Goal: Task Accomplishment & Management: Complete application form

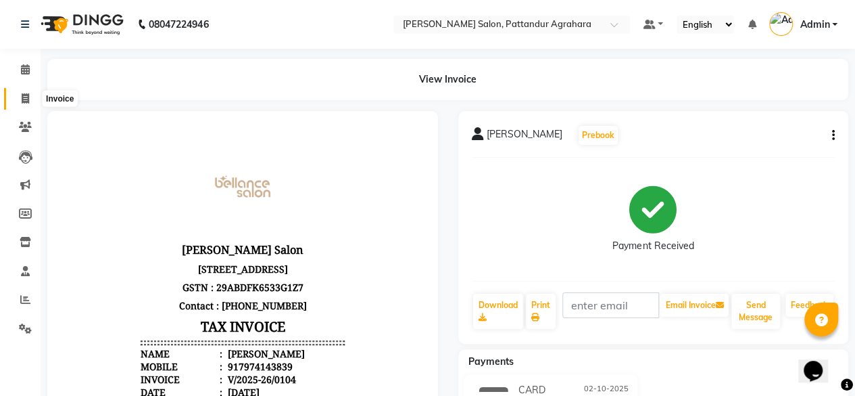
click at [30, 101] on span at bounding box center [26, 99] width 24 height 16
select select "9009"
select select "service"
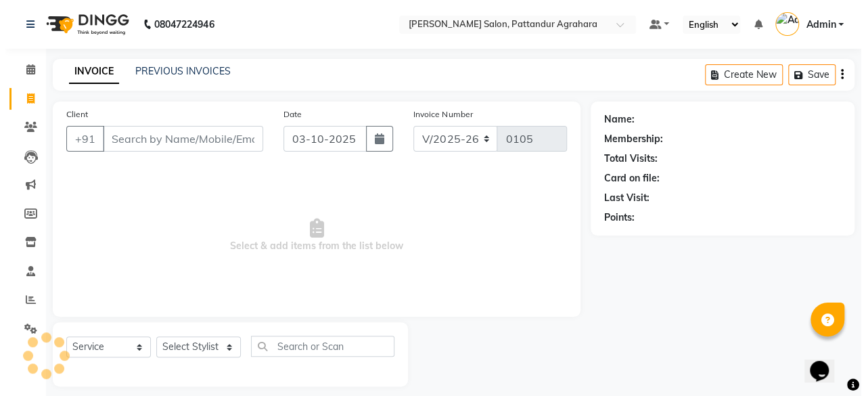
scroll to position [10, 0]
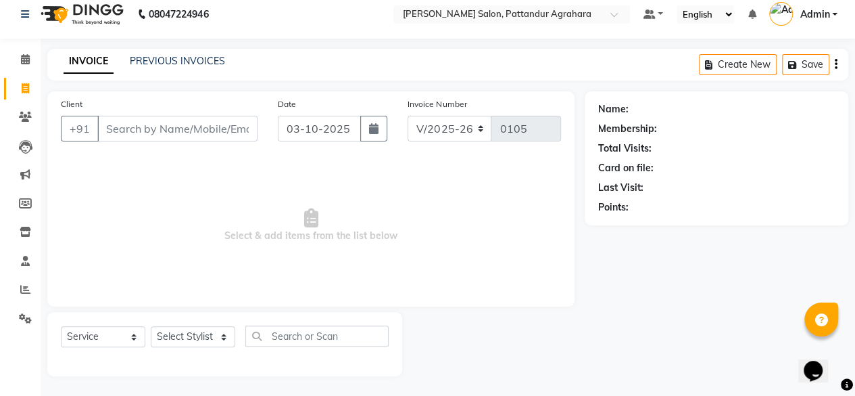
click at [150, 130] on input "Client" at bounding box center [177, 129] width 160 height 26
type input "9209337915"
click at [222, 125] on span "Add Client" at bounding box center [222, 129] width 53 height 14
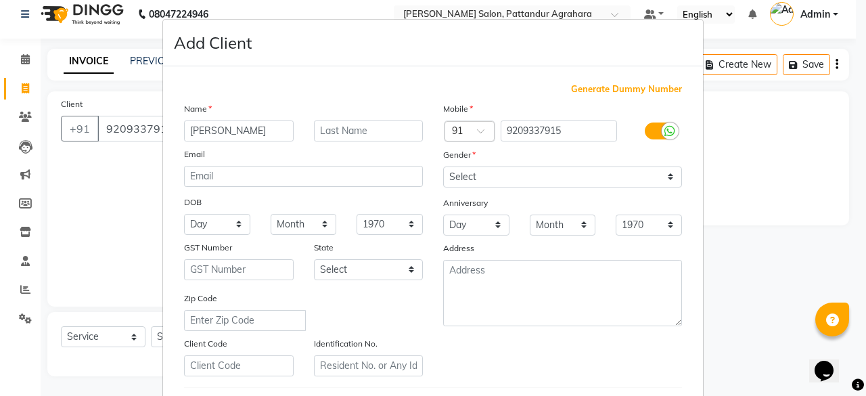
type input "[PERSON_NAME]"
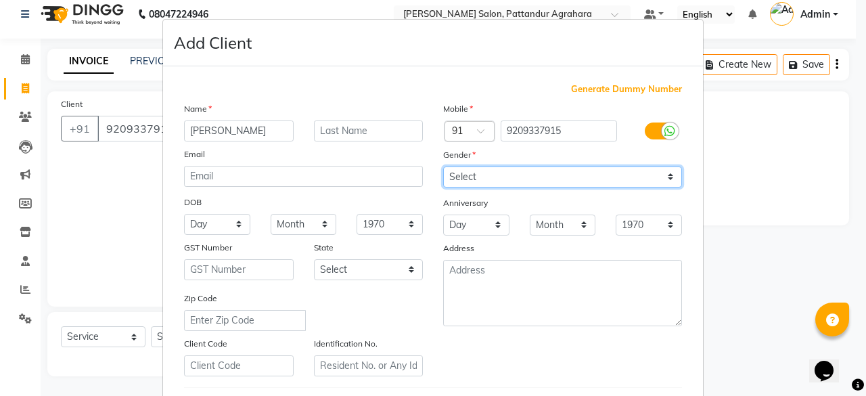
click at [555, 179] on select "Select [DEMOGRAPHIC_DATA] [DEMOGRAPHIC_DATA] Other Prefer Not To Say" at bounding box center [562, 176] width 239 height 21
select select "[DEMOGRAPHIC_DATA]"
click at [443, 166] on select "Select [DEMOGRAPHIC_DATA] [DEMOGRAPHIC_DATA] Other Prefer Not To Say" at bounding box center [562, 176] width 239 height 21
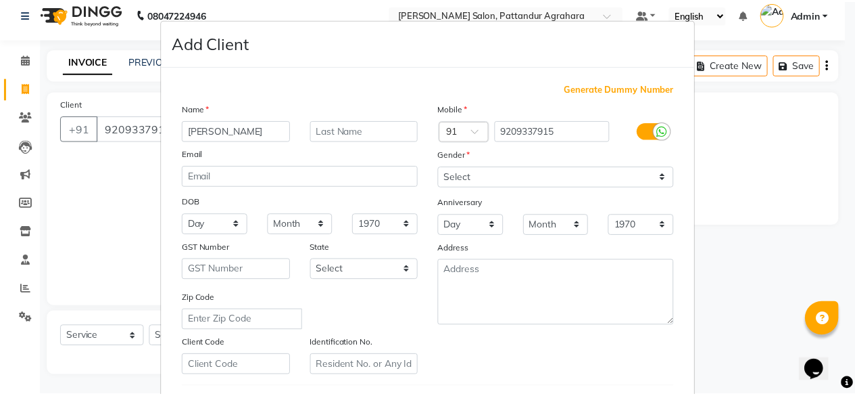
scroll to position [226, 0]
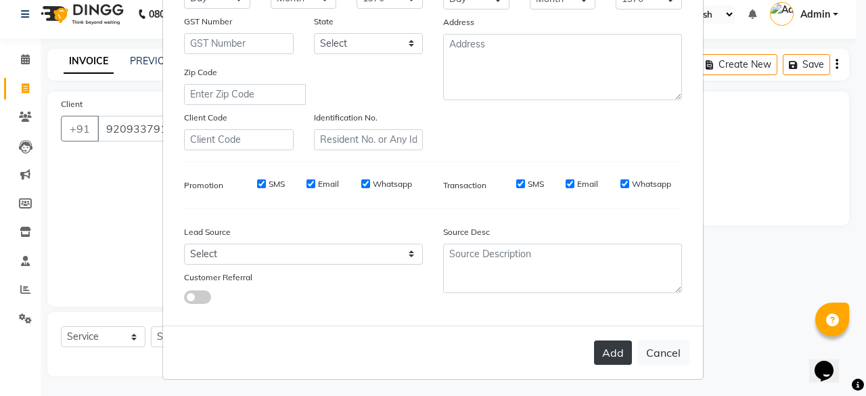
click at [616, 343] on button "Add" at bounding box center [613, 352] width 38 height 24
select select
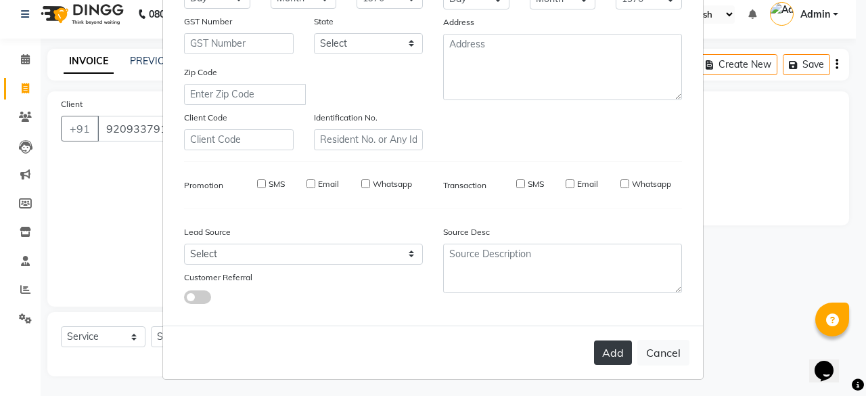
select select
checkbox input "false"
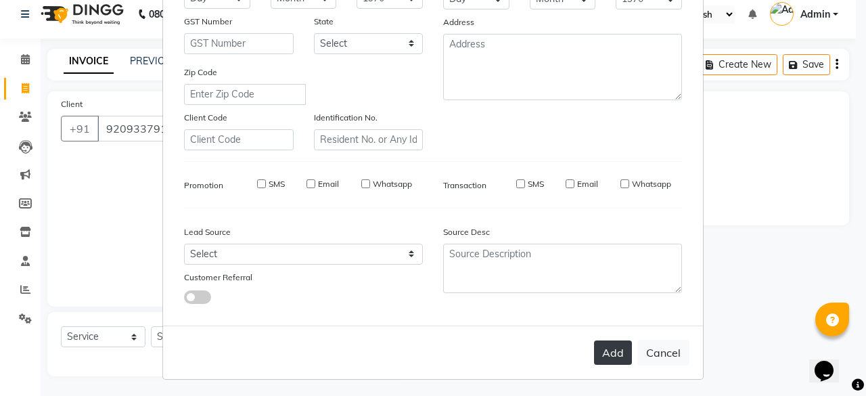
checkbox input "false"
